Goal: Transaction & Acquisition: Purchase product/service

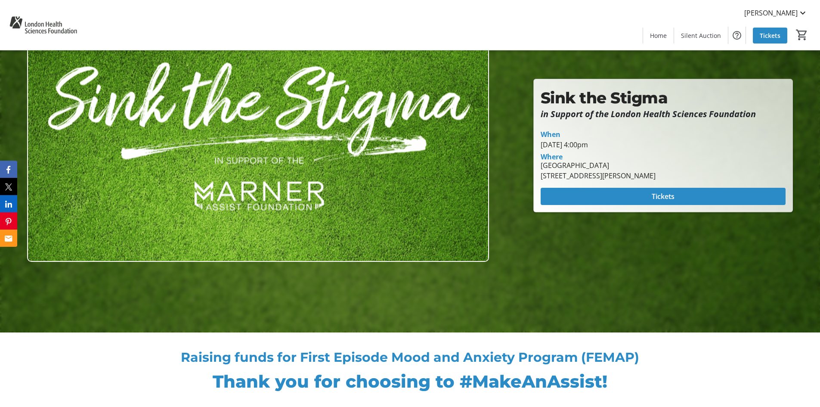
scroll to position [86, 0]
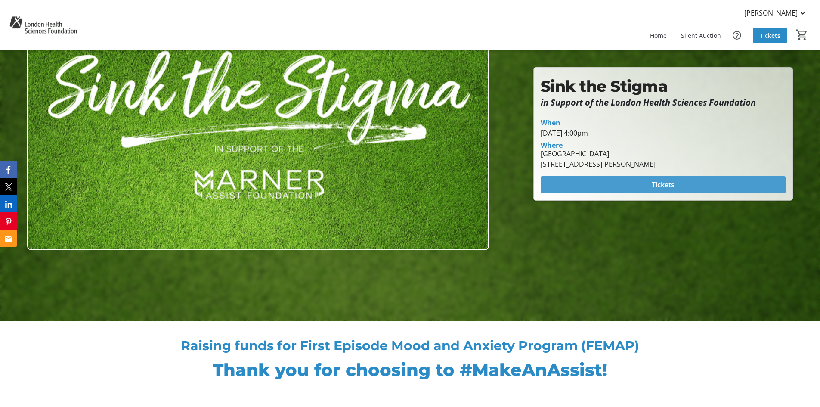
click at [659, 184] on span "Tickets" at bounding box center [662, 184] width 23 height 10
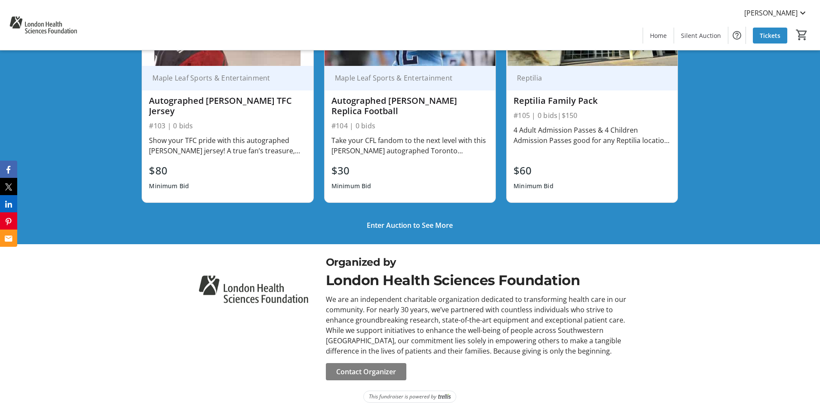
scroll to position [806, 0]
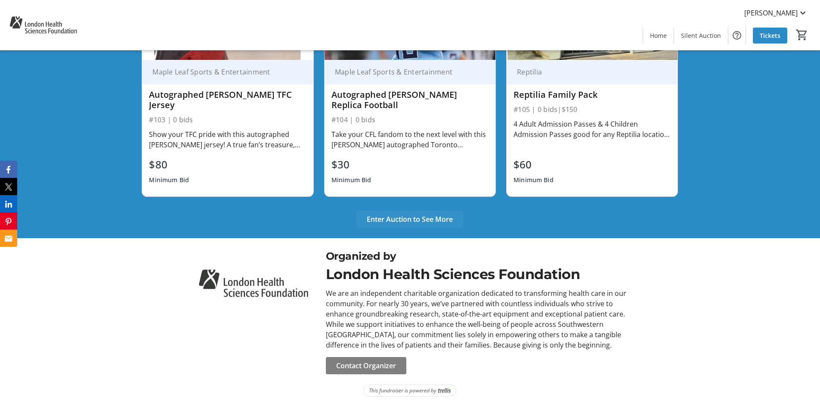
click at [438, 218] on span "Enter Auction to See More" at bounding box center [410, 219] width 86 height 10
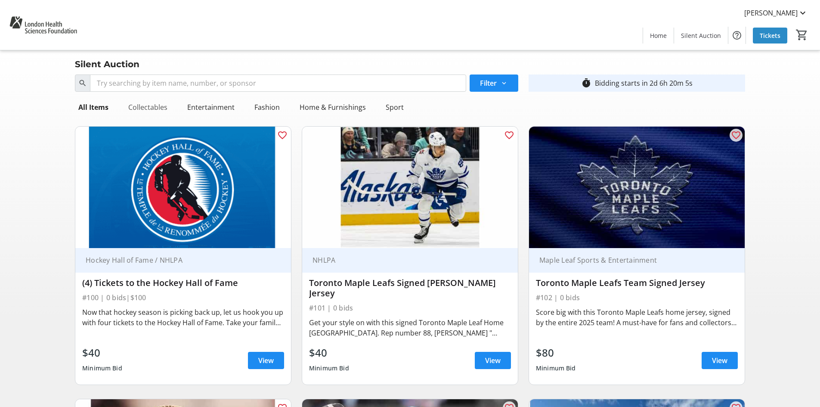
click at [144, 106] on div "Collectables" at bounding box center [148, 107] width 46 height 17
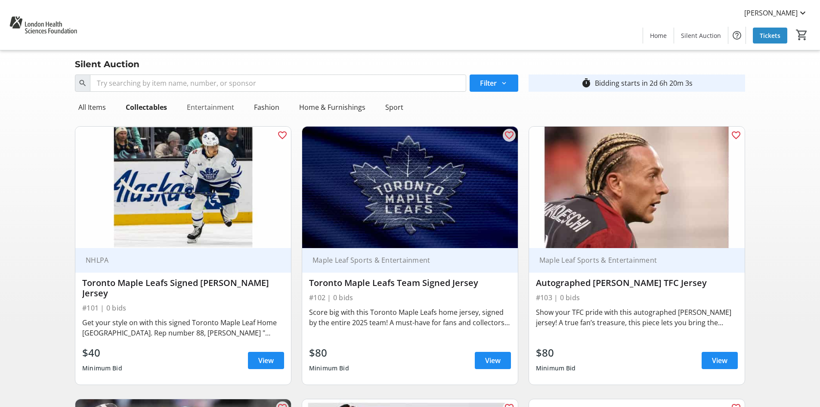
click at [205, 107] on div "Entertainment" at bounding box center [210, 107] width 54 height 17
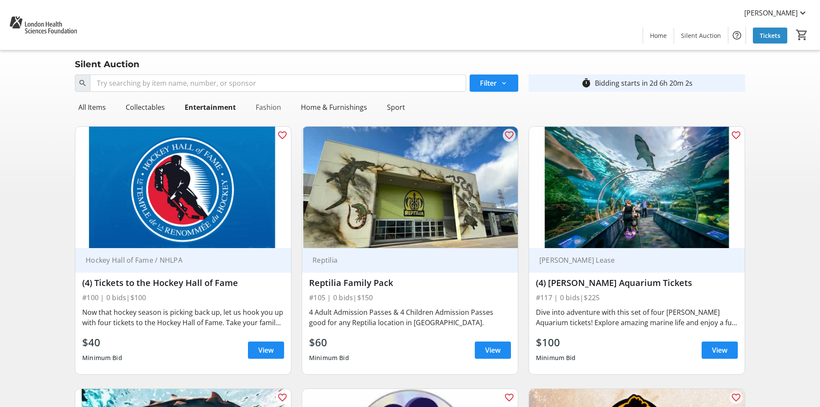
click at [265, 104] on div "Fashion" at bounding box center [268, 107] width 32 height 17
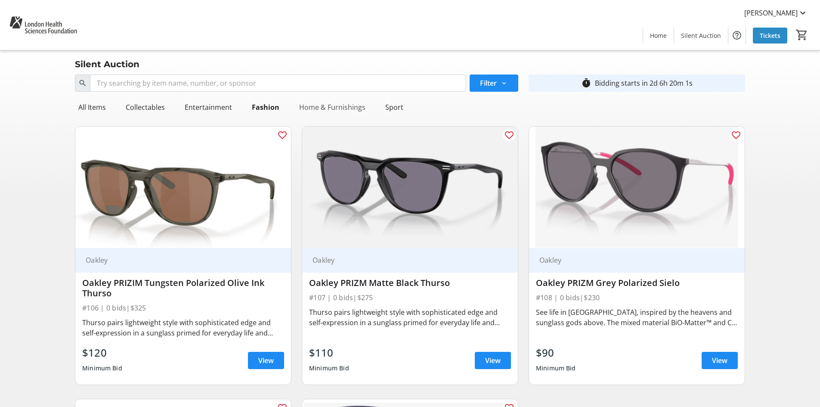
click at [329, 105] on div "Home & Furnishings" at bounding box center [332, 107] width 73 height 17
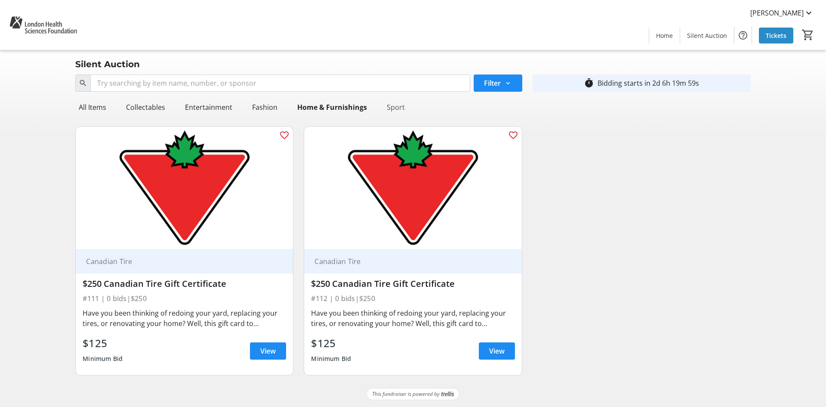
click at [395, 108] on div "Sport" at bounding box center [395, 107] width 25 height 17
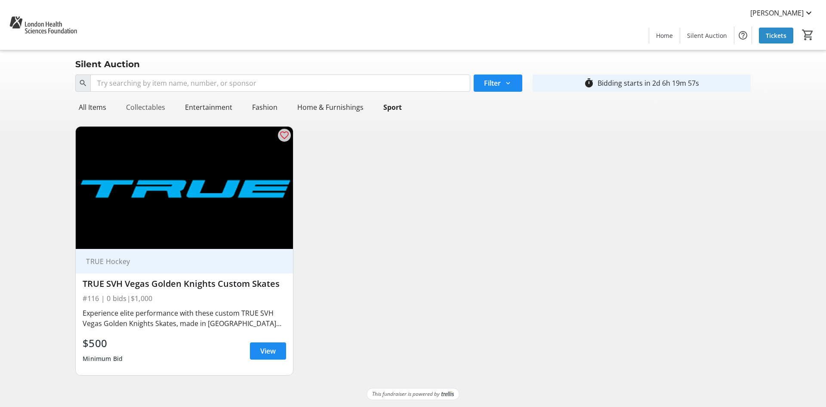
click at [139, 108] on div "Collectables" at bounding box center [146, 107] width 46 height 17
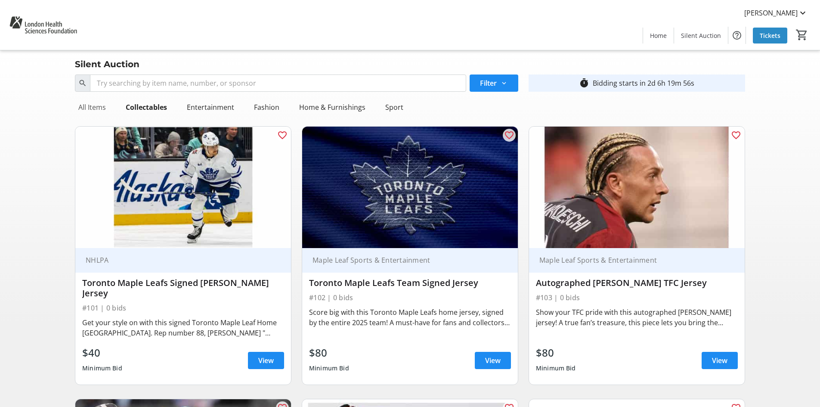
click at [90, 108] on div "All Items" at bounding box center [92, 107] width 34 height 17
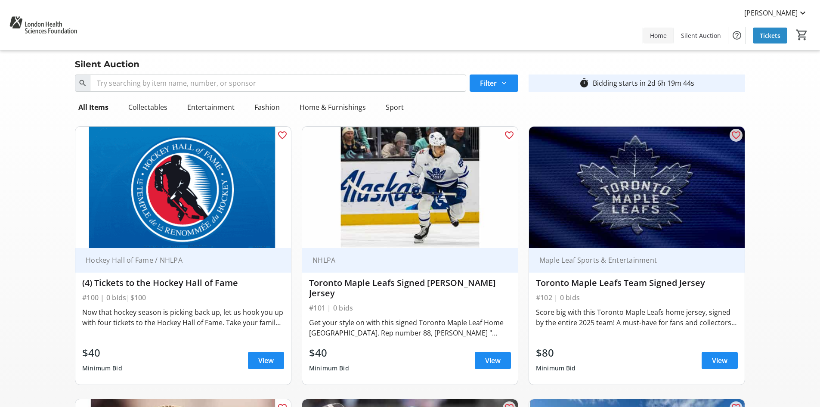
click at [666, 40] on span "Home" at bounding box center [658, 35] width 17 height 9
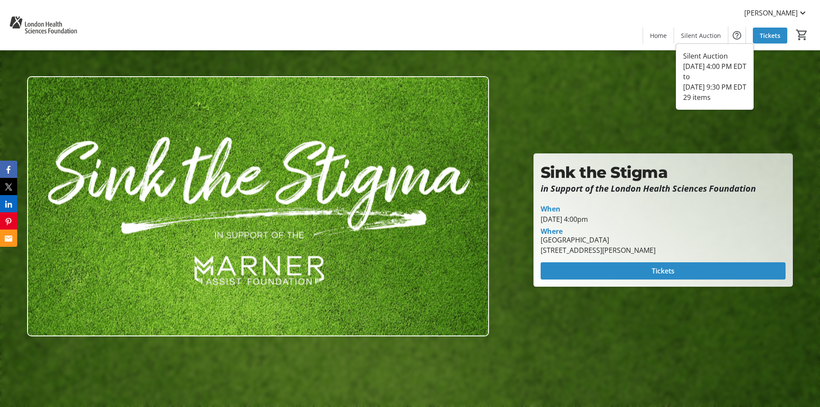
click at [702, 34] on span "Silent Auction" at bounding box center [701, 35] width 40 height 9
